Goal: Task Accomplishment & Management: Manage account settings

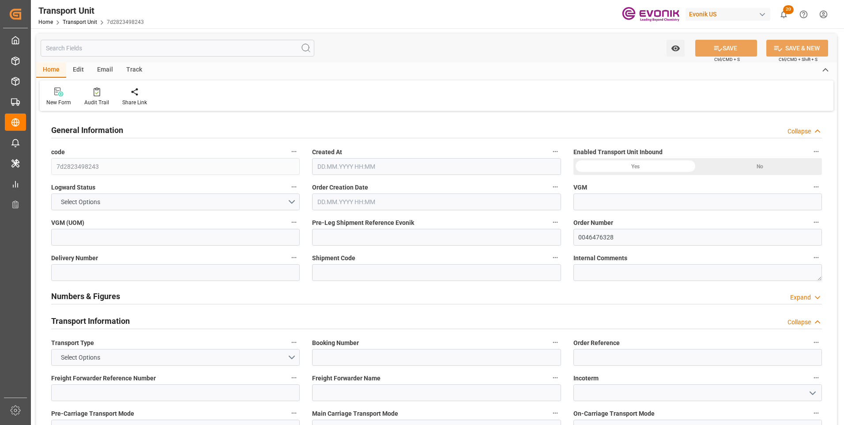
type input "AC Containerline"
type input "Leschaco Inc."
type input "USJAX"
type input "BRSSZ"
type input "1283.744"
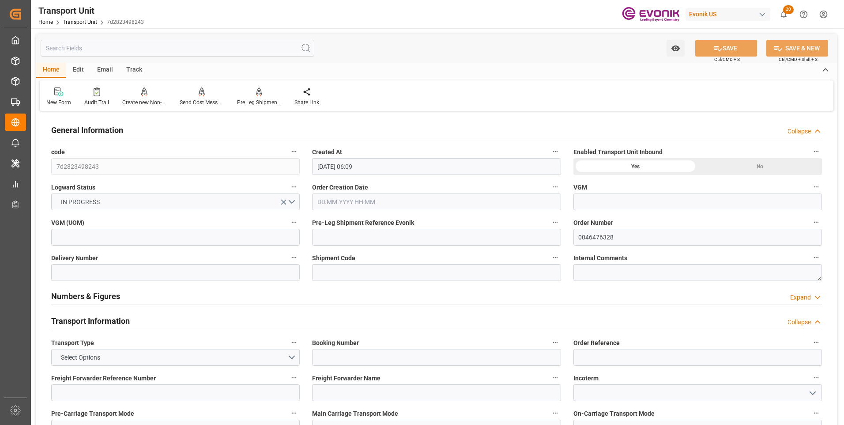
type input "[DATE] 06:09"
type input "[DATE] 00:00"
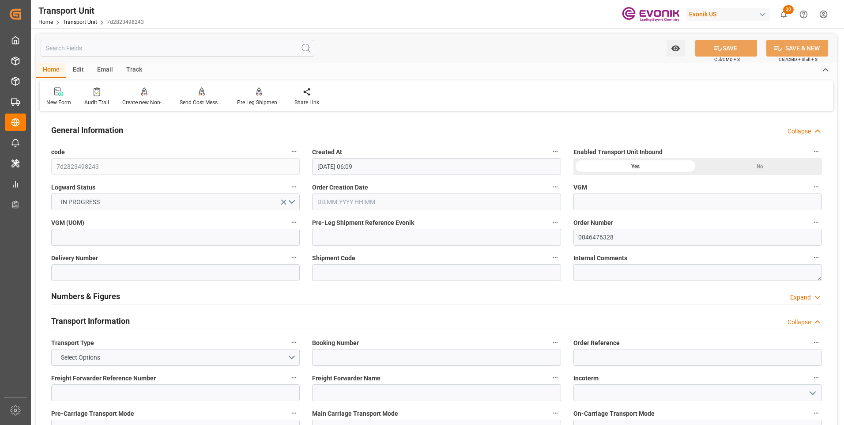
type input "[DATE] 00:00"
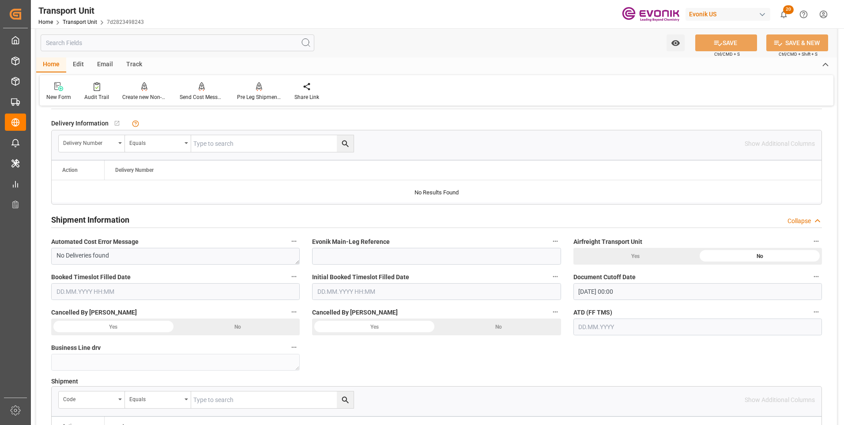
scroll to position [1324, 0]
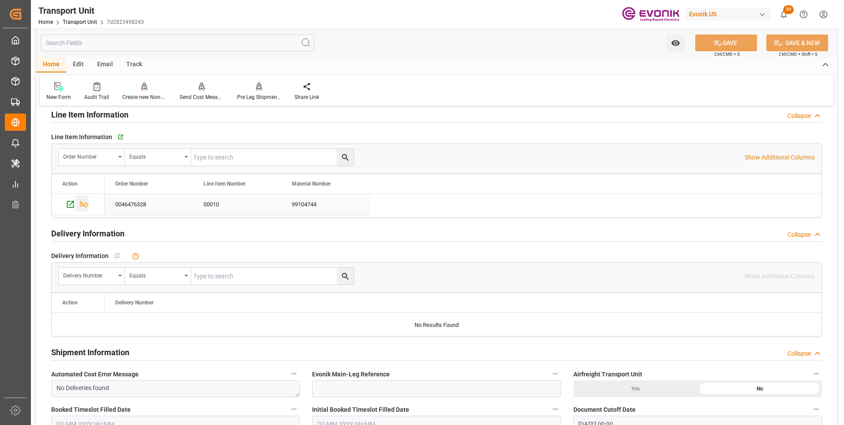
click at [87, 204] on icon "Press SPACE to select this row." at bounding box center [84, 204] width 8 height 7
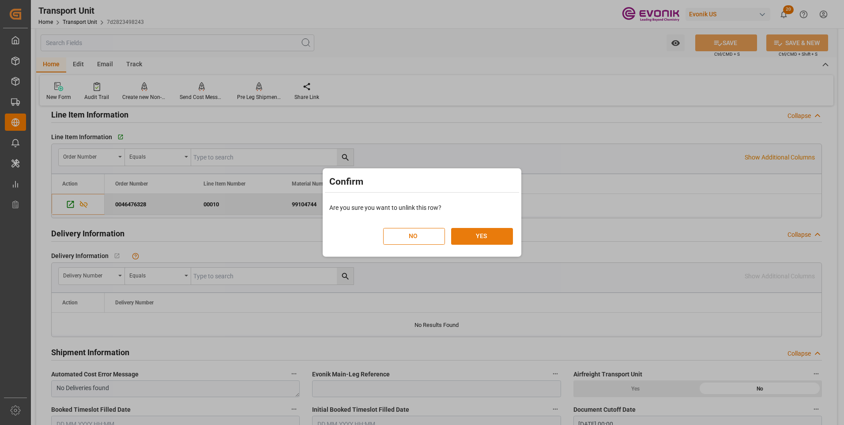
click at [473, 238] on button "YES" at bounding box center [482, 236] width 62 height 17
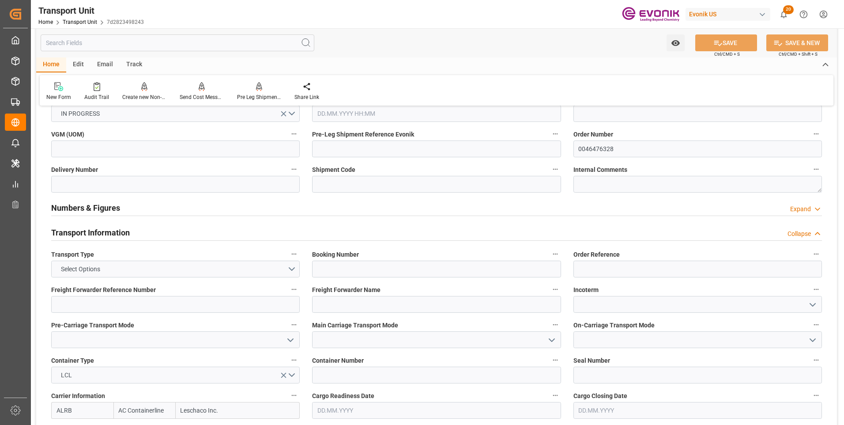
scroll to position [0, 0]
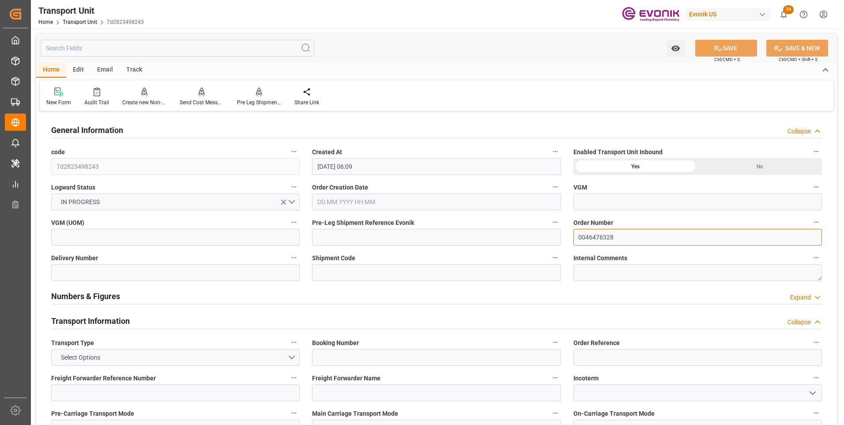
drag, startPoint x: 621, startPoint y: 236, endPoint x: 411, endPoint y: 234, distance: 209.6
